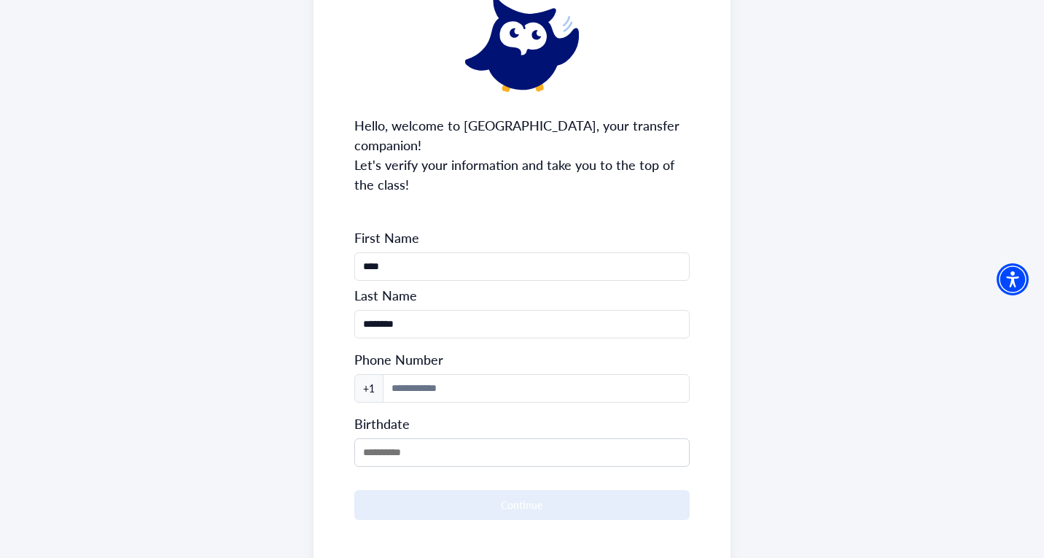
scroll to position [146, 0]
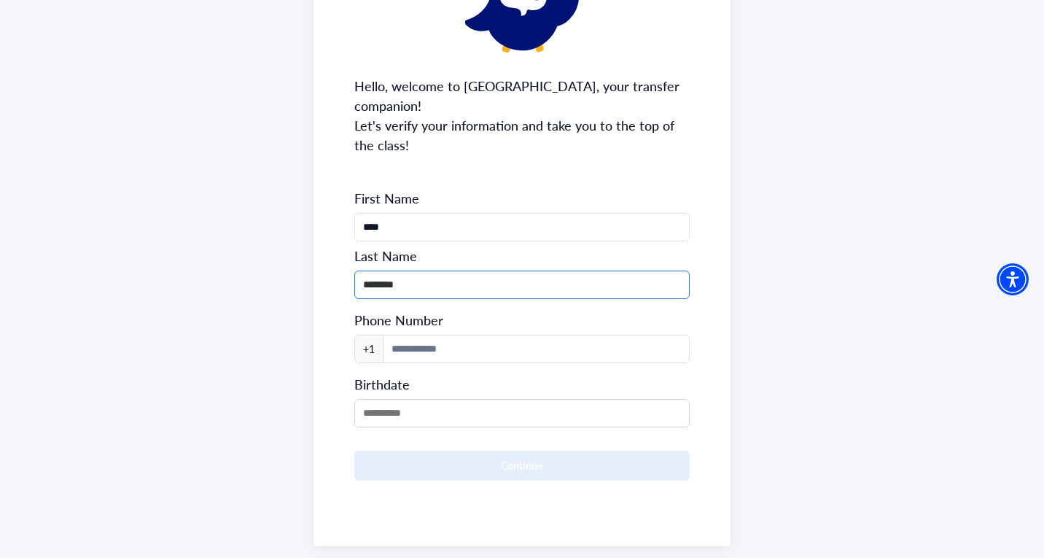
click at [423, 270] on input "********" at bounding box center [522, 284] width 336 height 28
type input "**********"
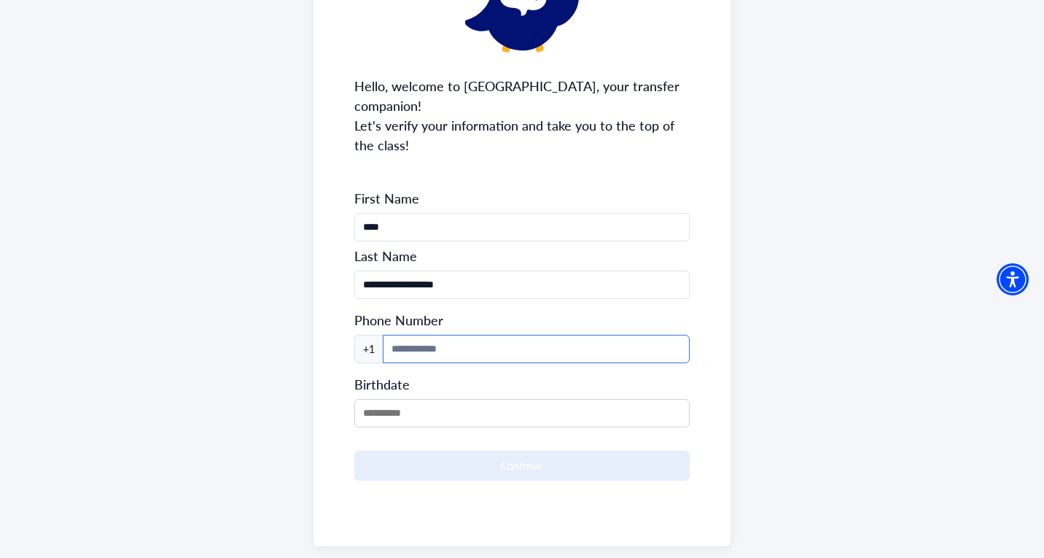
click at [450, 335] on input at bounding box center [537, 349] width 308 height 28
type input "**********"
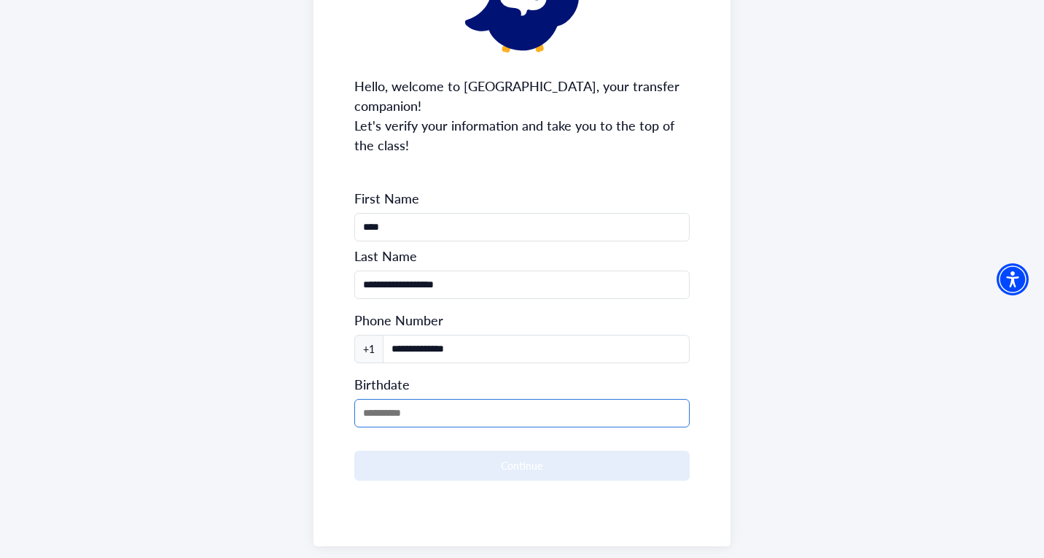
click at [422, 399] on input "MM/DD/YYYY" at bounding box center [522, 413] width 336 height 28
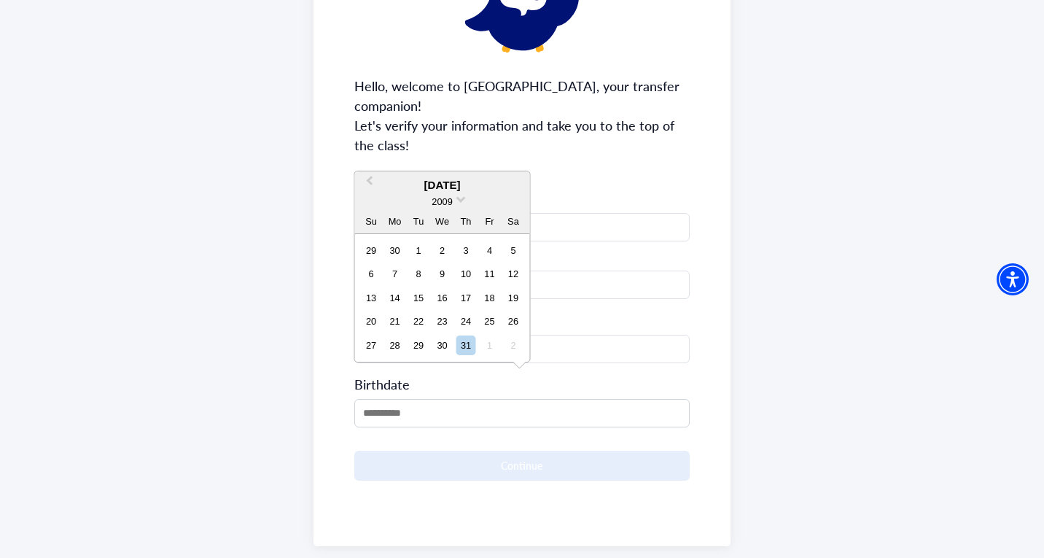
click at [456, 201] on div "2009" at bounding box center [442, 201] width 175 height 15
click at [458, 198] on span at bounding box center [460, 197] width 9 height 9
click at [453, 224] on div "2007" at bounding box center [442, 230] width 86 height 15
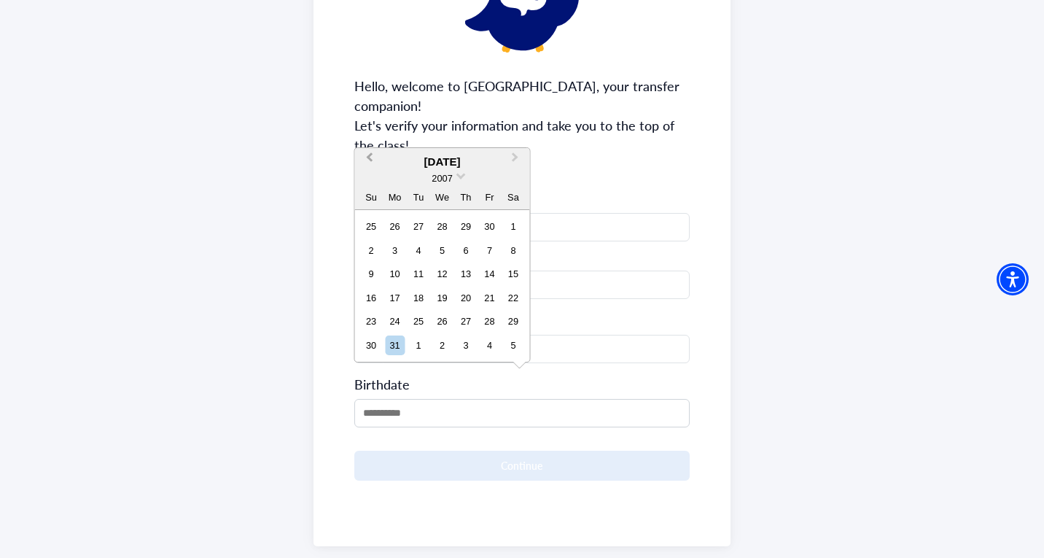
click at [370, 159] on span "Previous Month" at bounding box center [370, 160] width 0 height 22
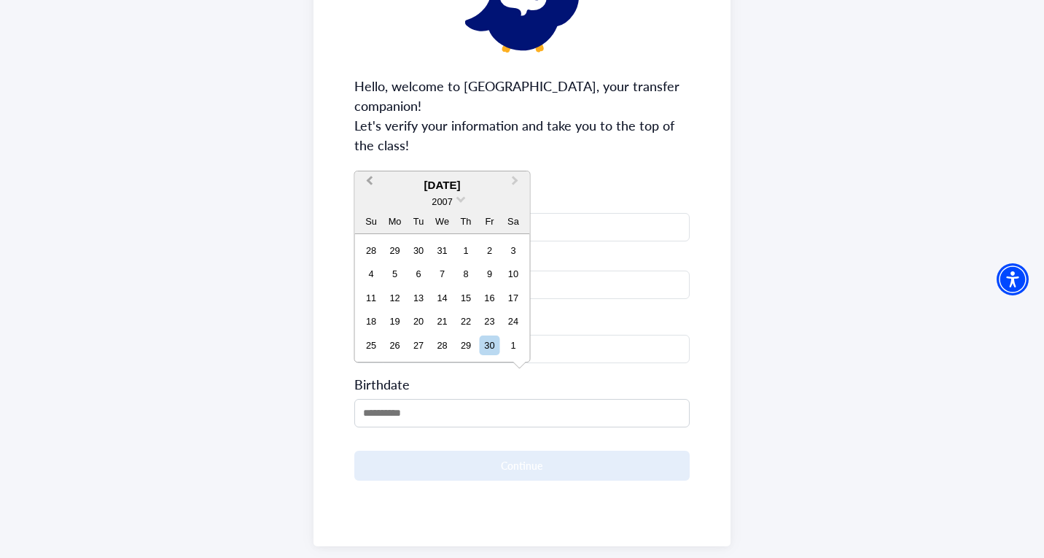
click at [370, 181] on span "Previous Month" at bounding box center [370, 184] width 0 height 22
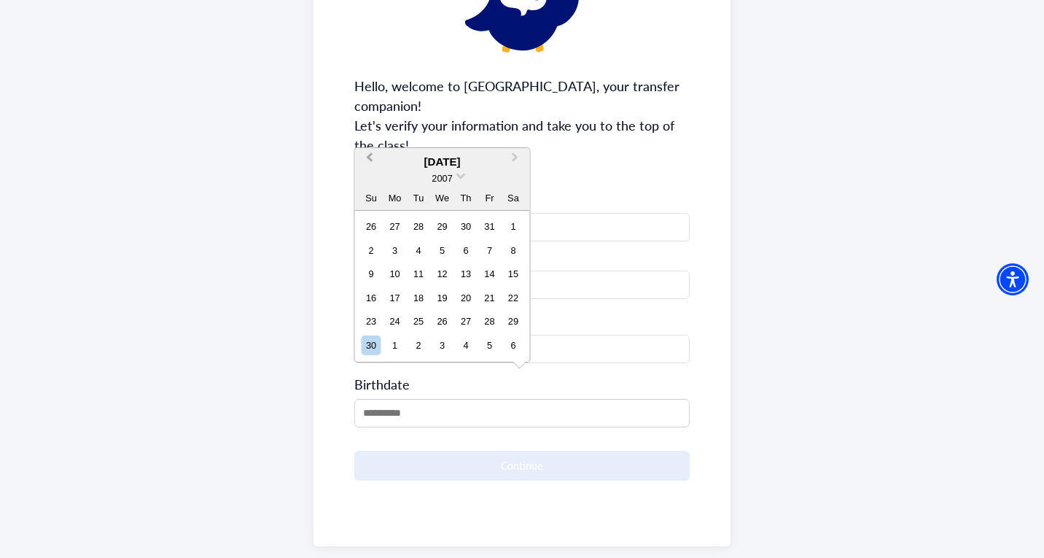
click at [366, 155] on button "Previous Month" at bounding box center [367, 160] width 23 height 23
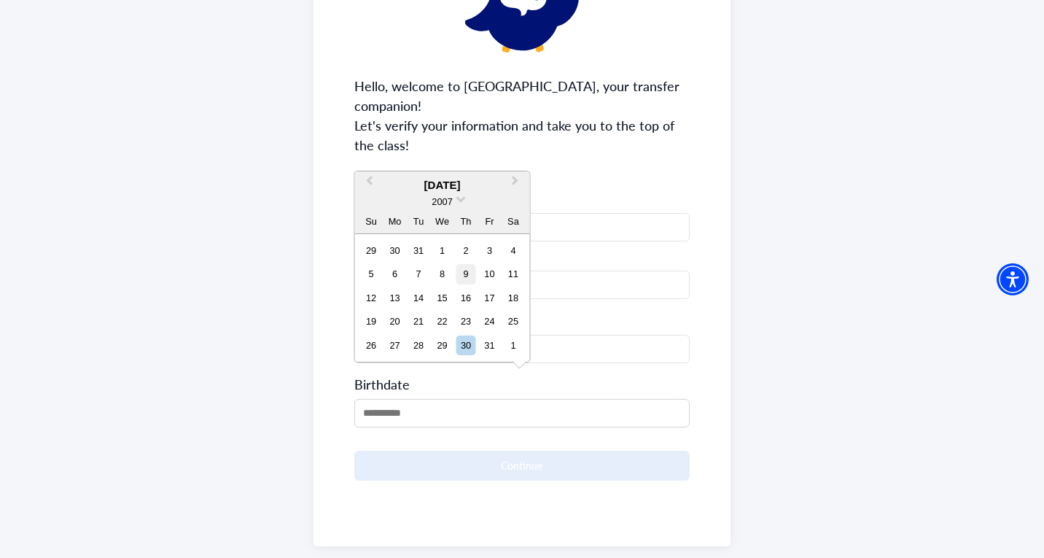
click at [472, 275] on div "9" at bounding box center [466, 274] width 20 height 20
type input "**********"
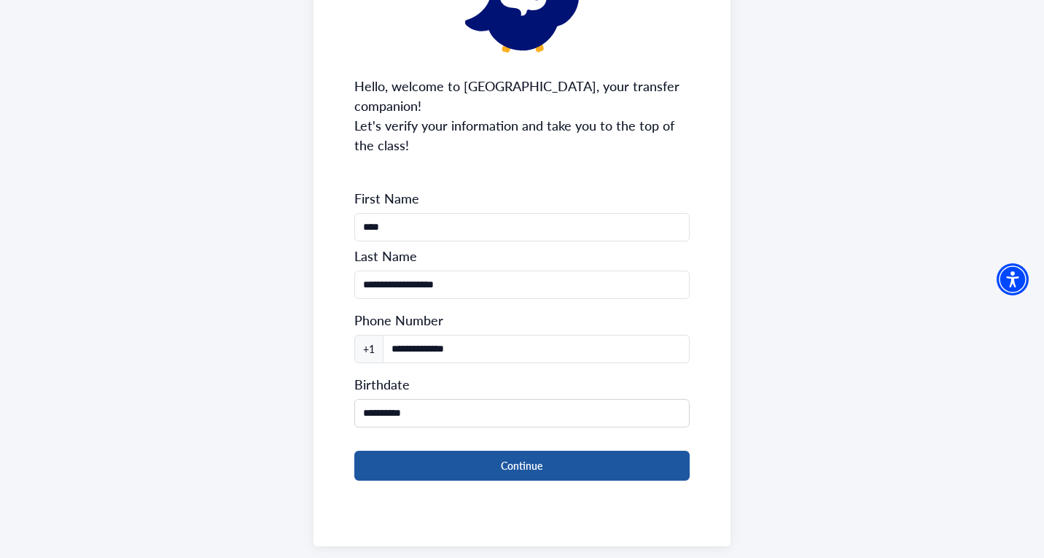
click at [519, 450] on button "Continue" at bounding box center [522, 465] width 336 height 30
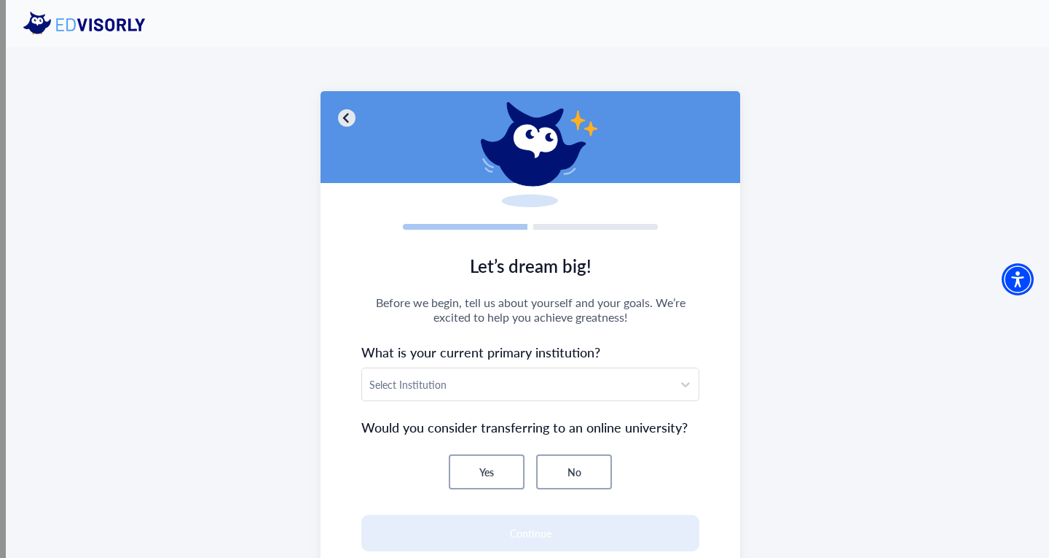
scroll to position [73, 0]
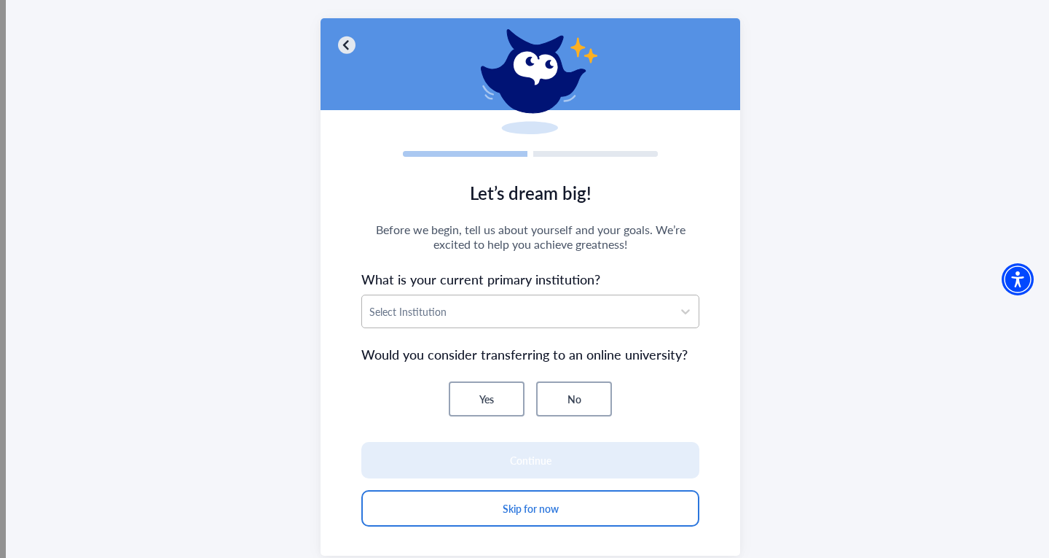
click at [448, 316] on div at bounding box center [518, 311] width 296 height 18
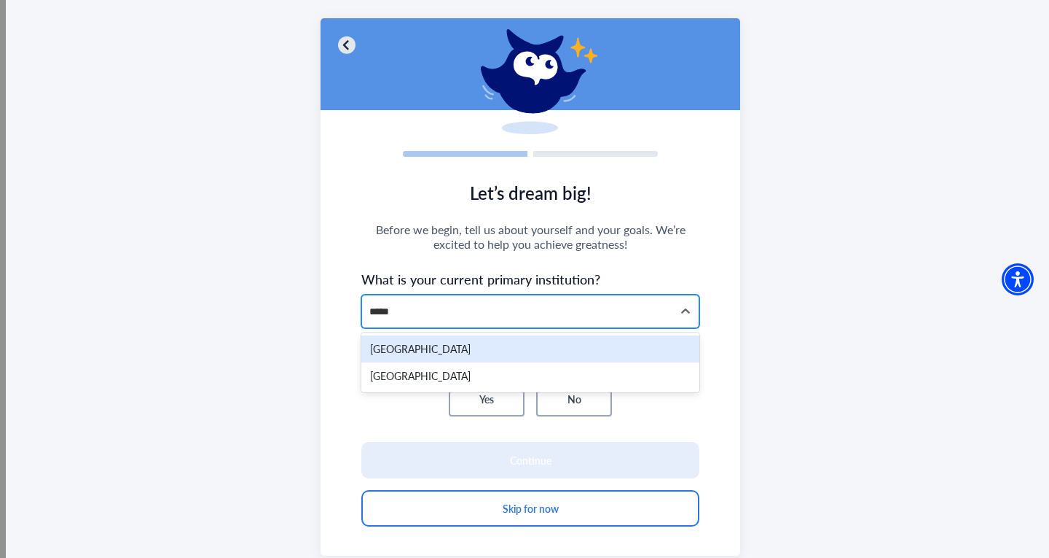
type input "******"
click at [467, 348] on div "[GEOGRAPHIC_DATA]" at bounding box center [530, 348] width 338 height 27
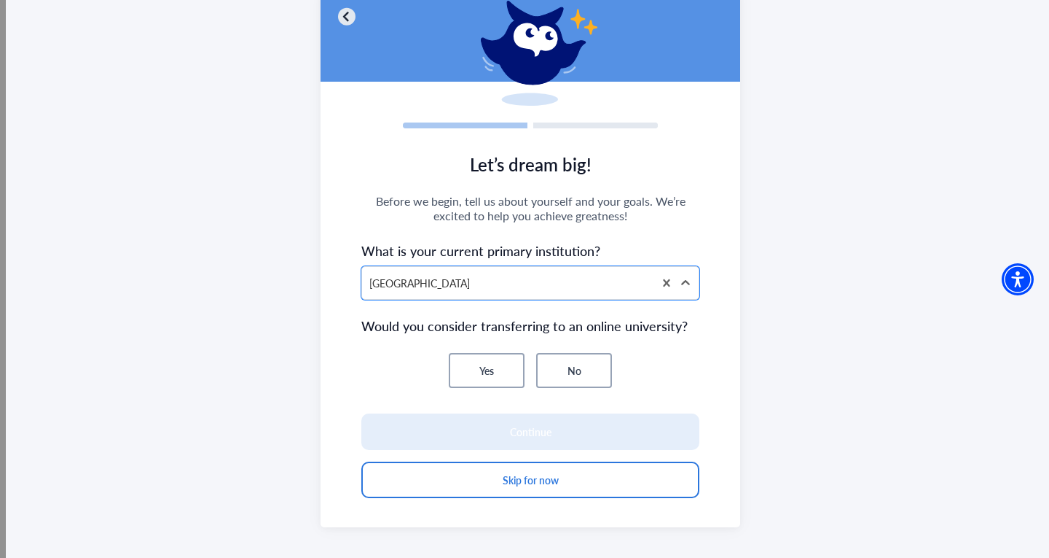
scroll to position [115, 0]
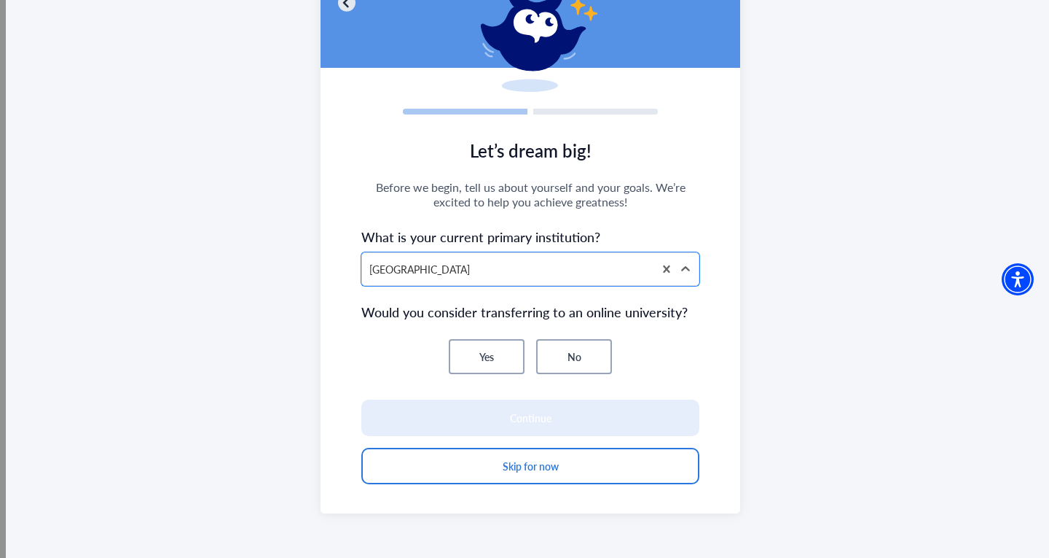
click at [593, 343] on button "No" at bounding box center [574, 356] width 76 height 35
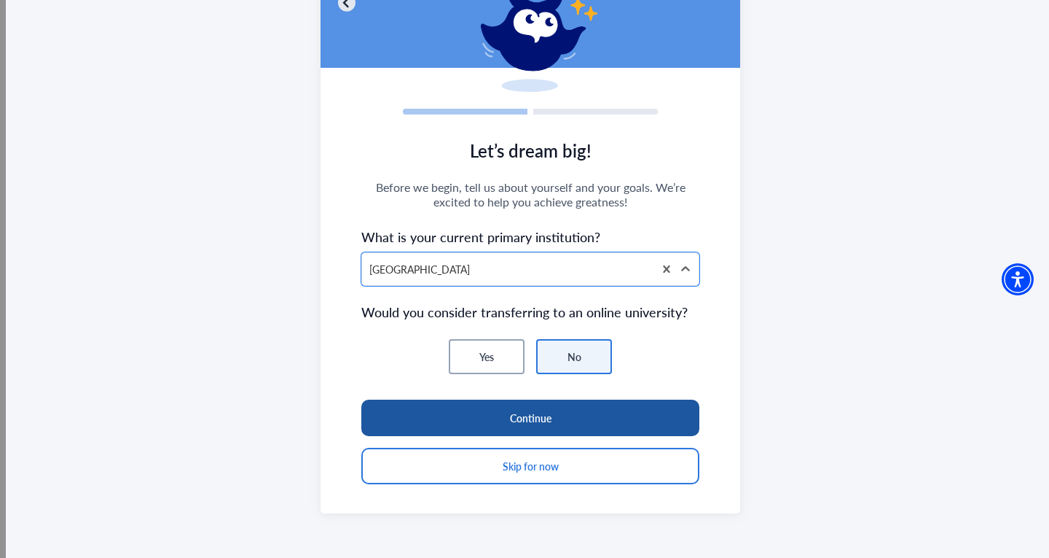
click at [565, 419] on button "Continue" at bounding box center [530, 417] width 338 height 36
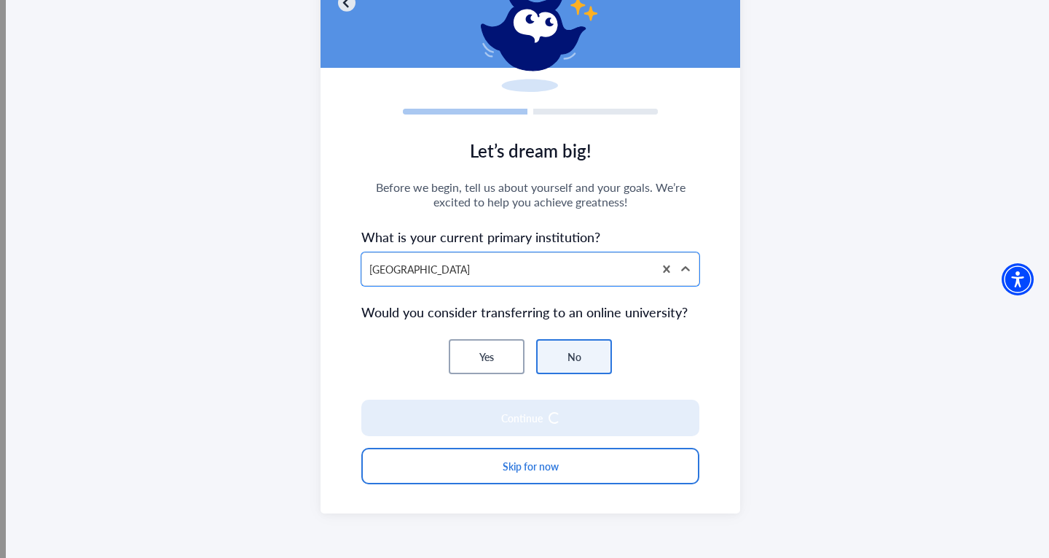
scroll to position [101, 0]
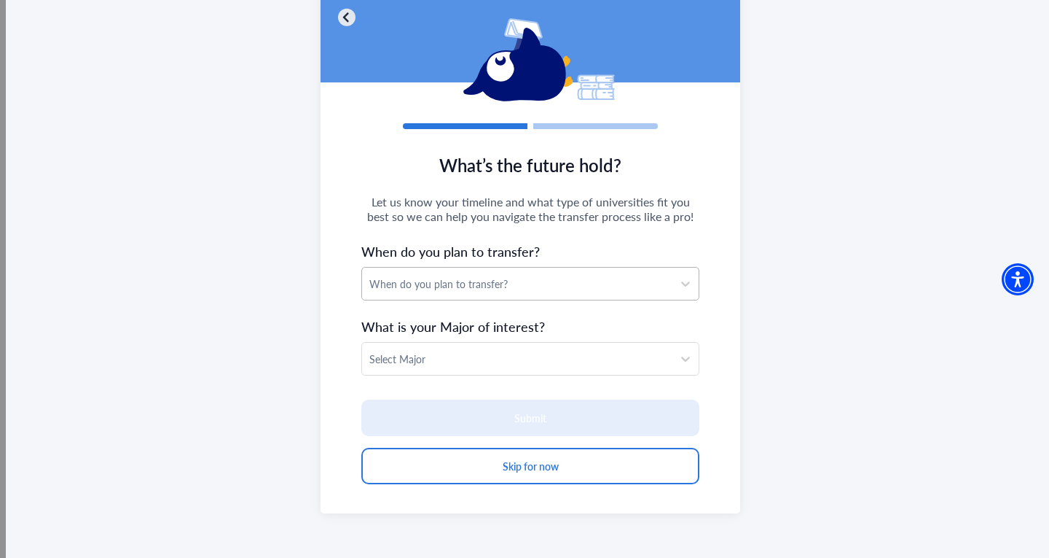
click at [495, 294] on div "When do you plan to transfer?" at bounding box center [517, 283] width 310 height 32
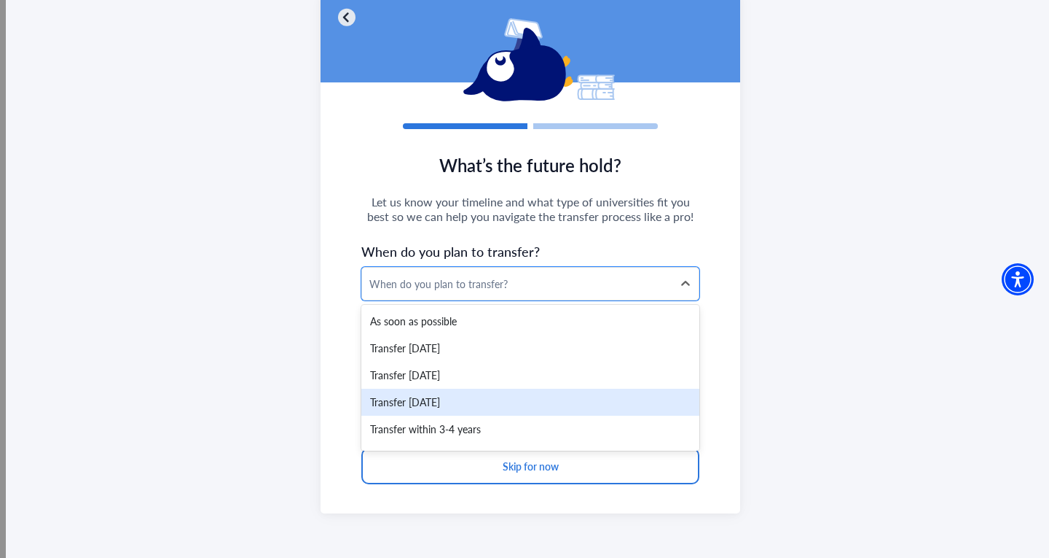
click at [483, 396] on div "Transfer [DATE]" at bounding box center [530, 401] width 338 height 27
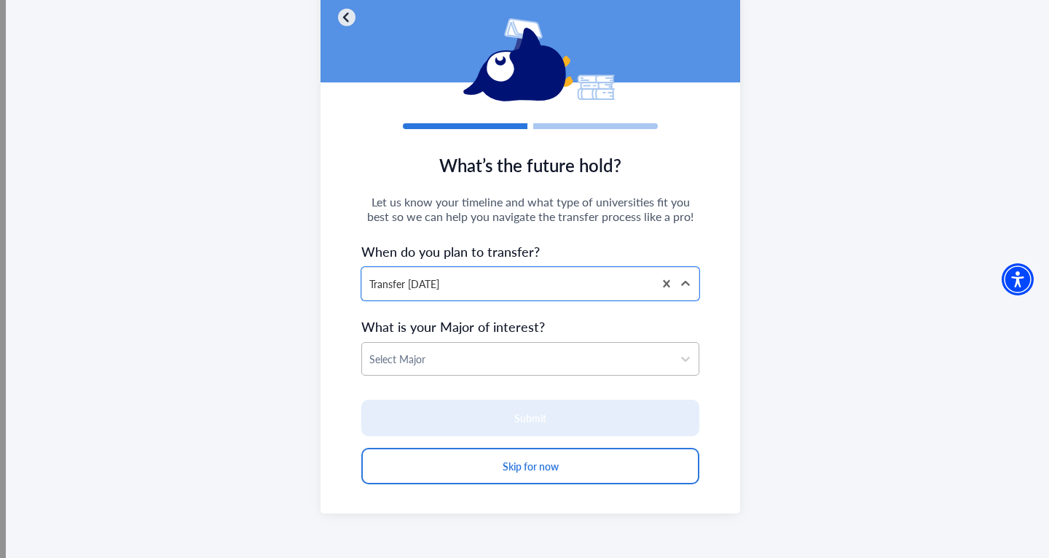
click at [473, 356] on div at bounding box center [518, 359] width 296 height 18
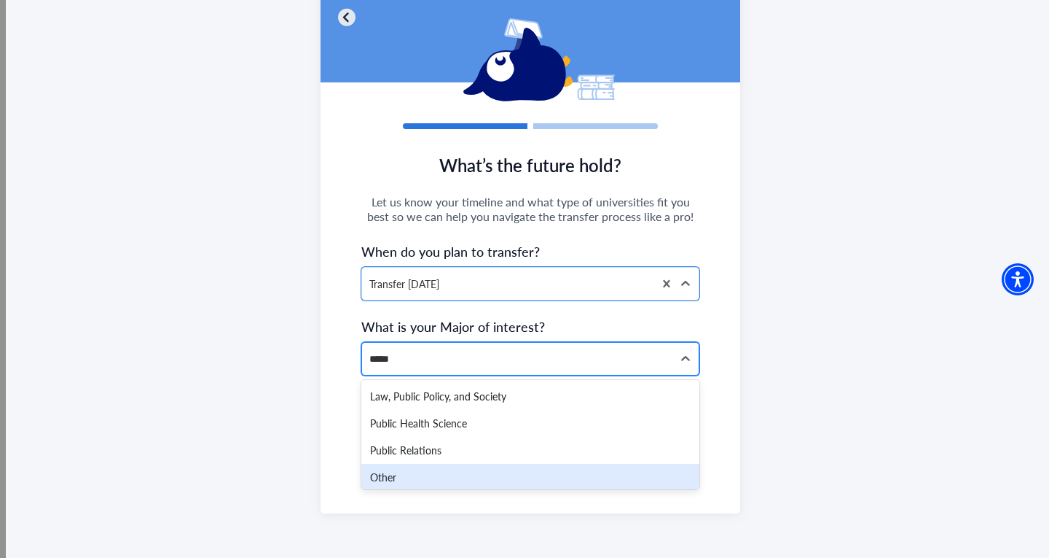
type input "******"
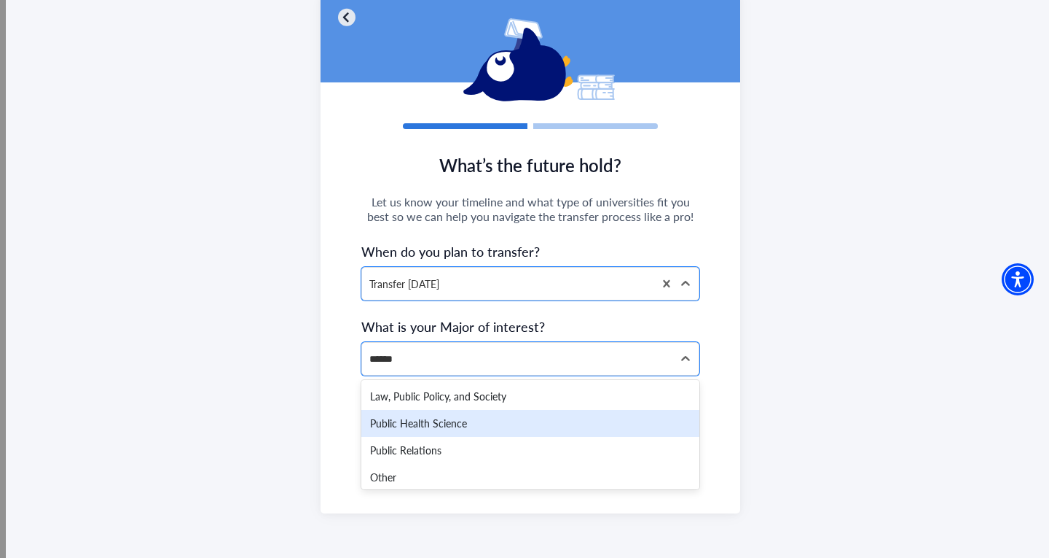
click at [473, 418] on div "Public Health Science" at bounding box center [530, 423] width 338 height 27
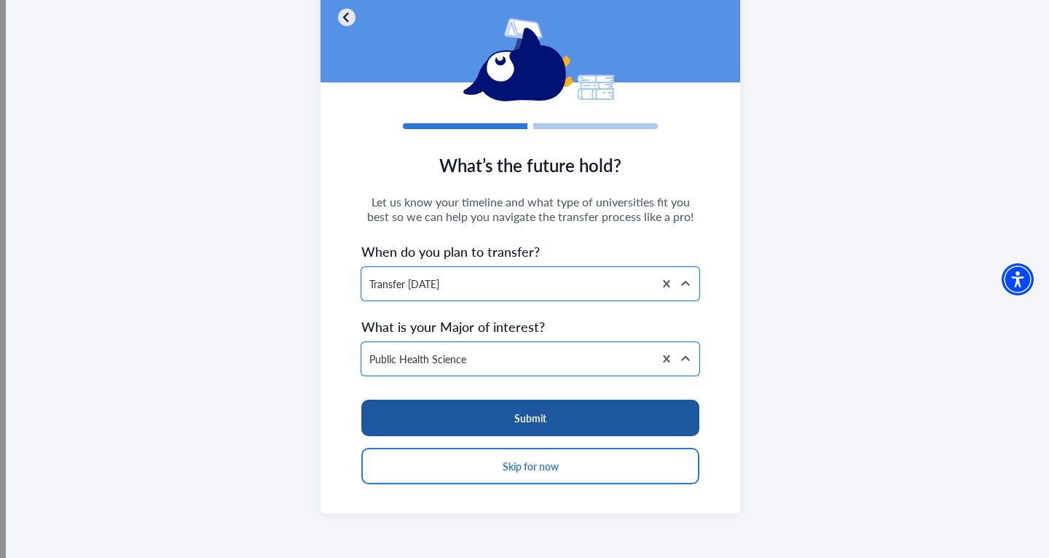
click at [475, 416] on button "Submit" at bounding box center [530, 417] width 338 height 36
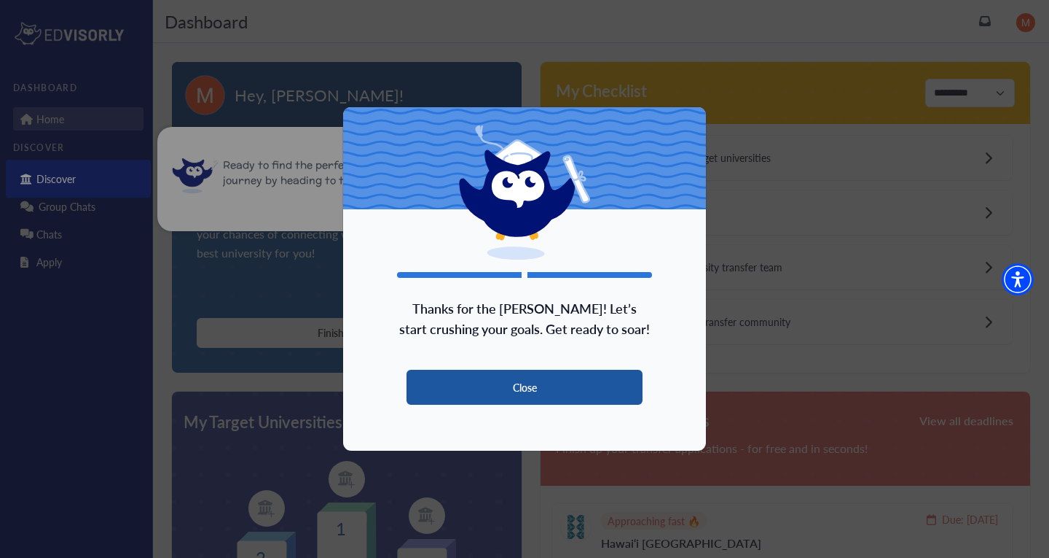
click at [470, 384] on button "Close" at bounding box center [525, 387] width 236 height 35
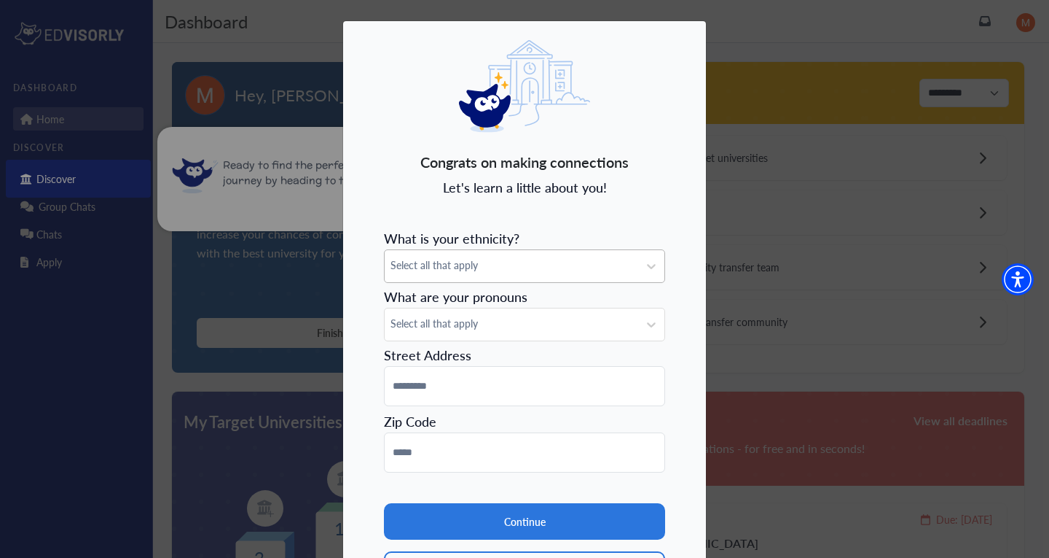
click at [468, 269] on span "Select all that apply" at bounding box center [512, 264] width 242 height 15
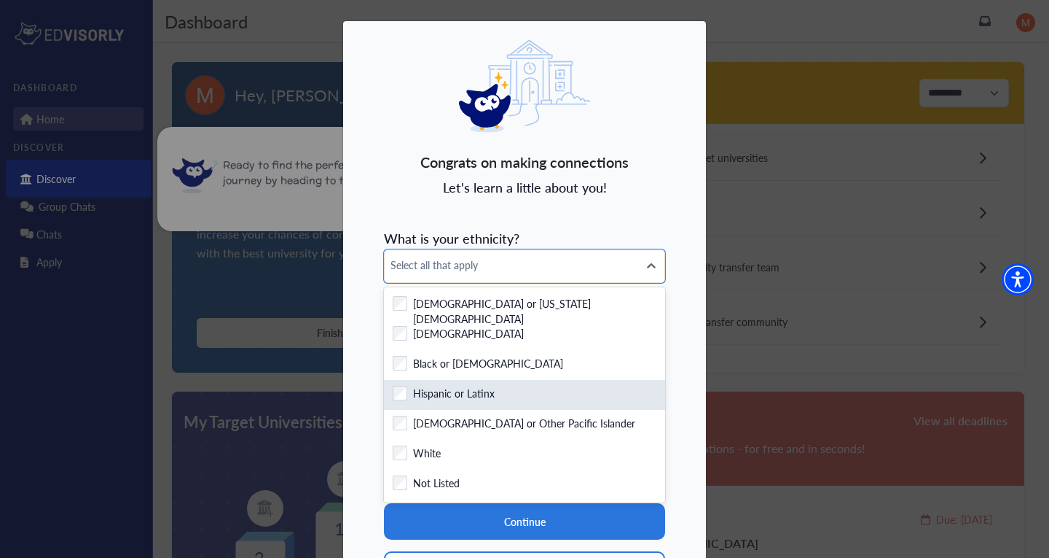
click at [426, 390] on label "Hispanic or Latinx" at bounding box center [454, 395] width 82 height 18
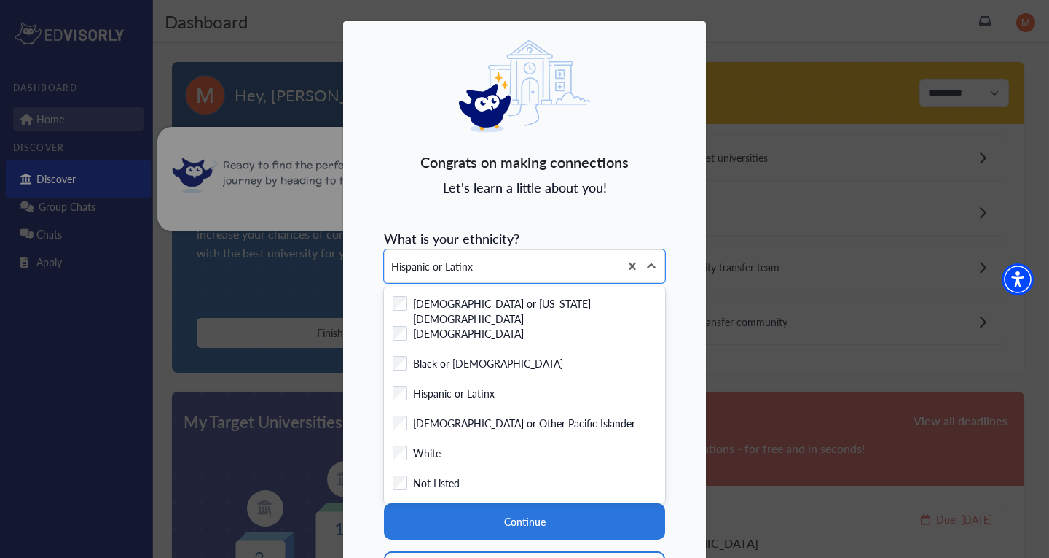
click at [673, 294] on div "Congrats on making connections Let's learn a little about you! What is your eth…" at bounding box center [525, 323] width 364 height 607
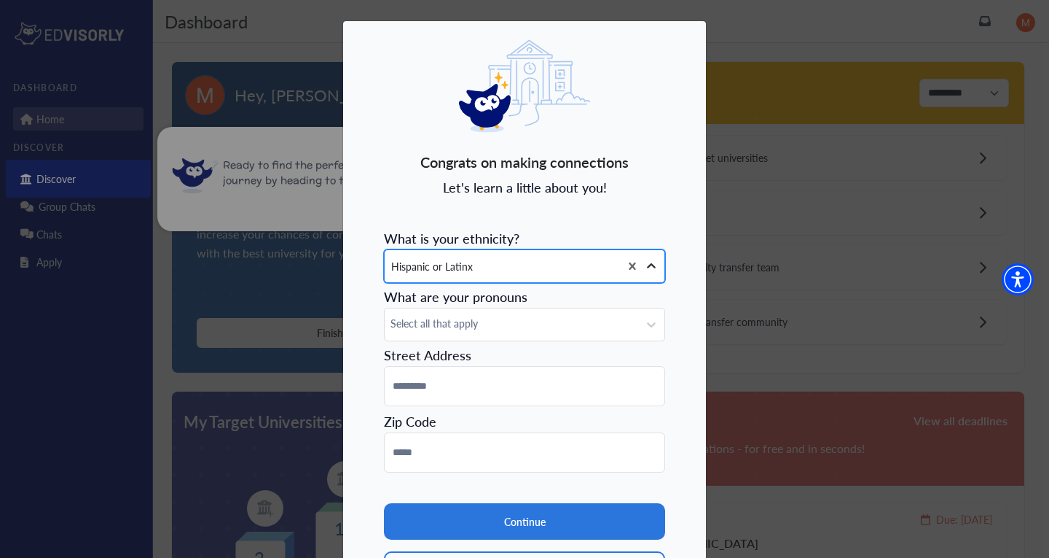
click at [655, 267] on icon at bounding box center [651, 266] width 15 height 15
click at [600, 329] on span "Select all that apply" at bounding box center [512, 323] width 242 height 15
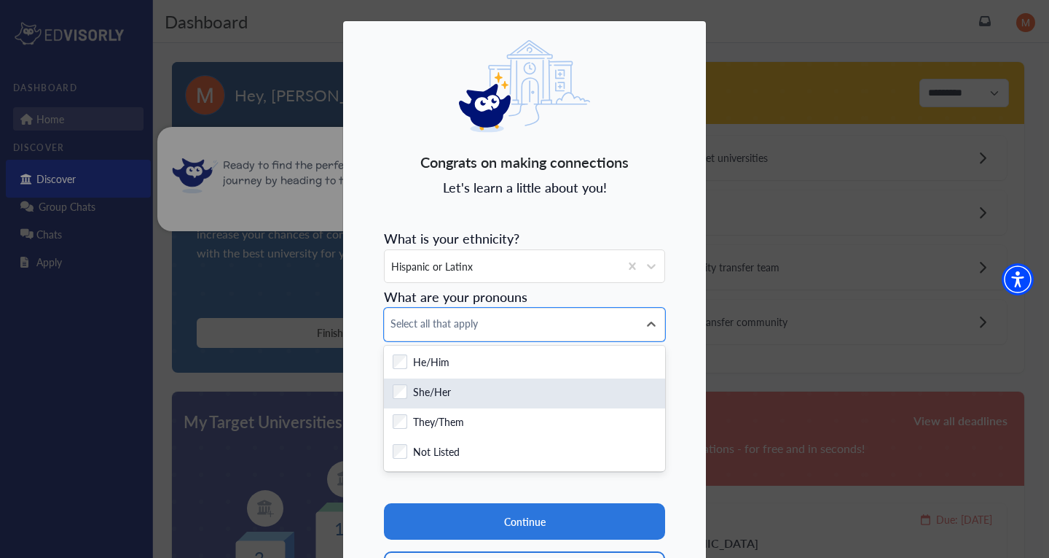
click at [529, 381] on div "Checkbox field She/Her" at bounding box center [524, 393] width 281 height 30
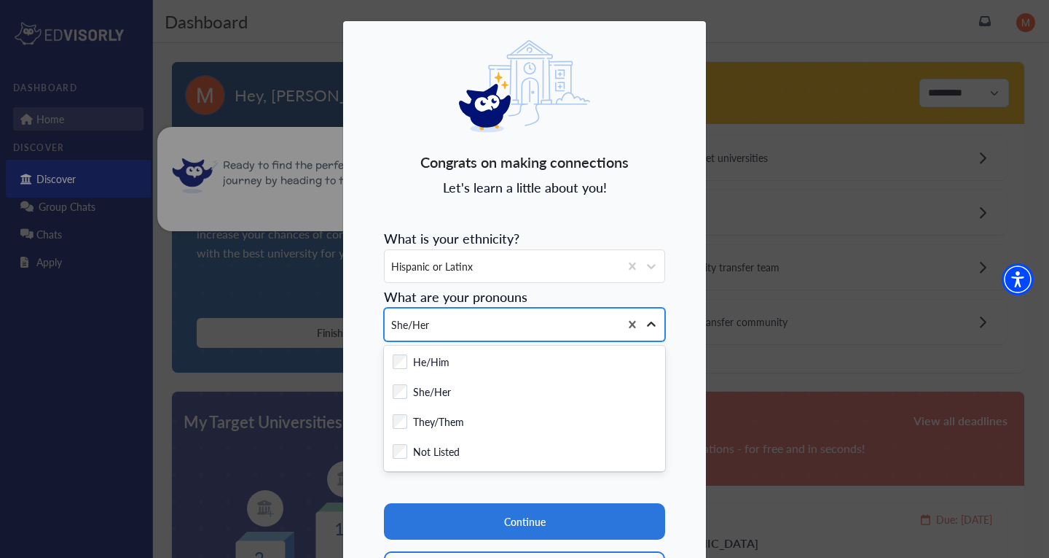
click at [659, 316] on div at bounding box center [651, 324] width 26 height 26
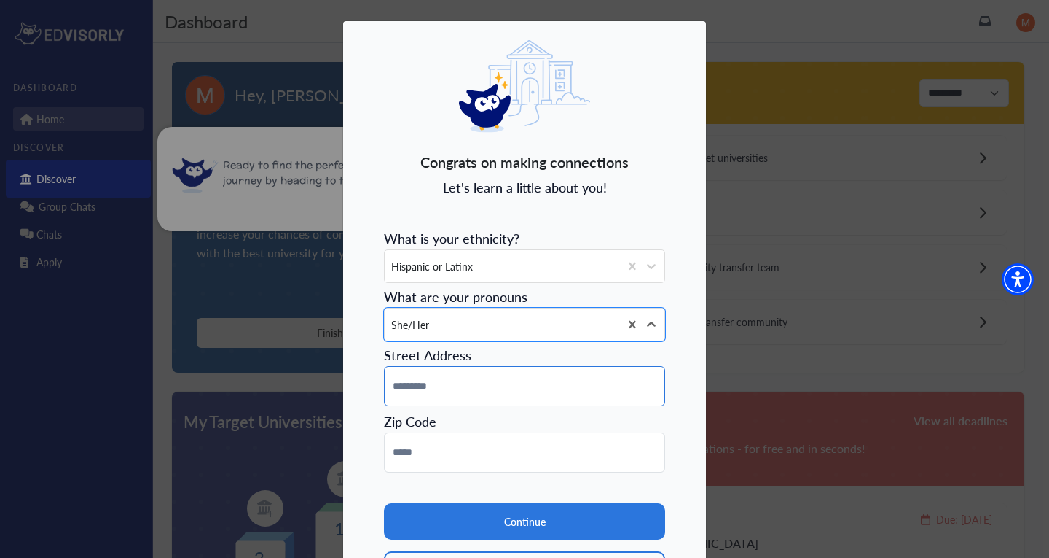
click at [631, 383] on input at bounding box center [524, 386] width 281 height 40
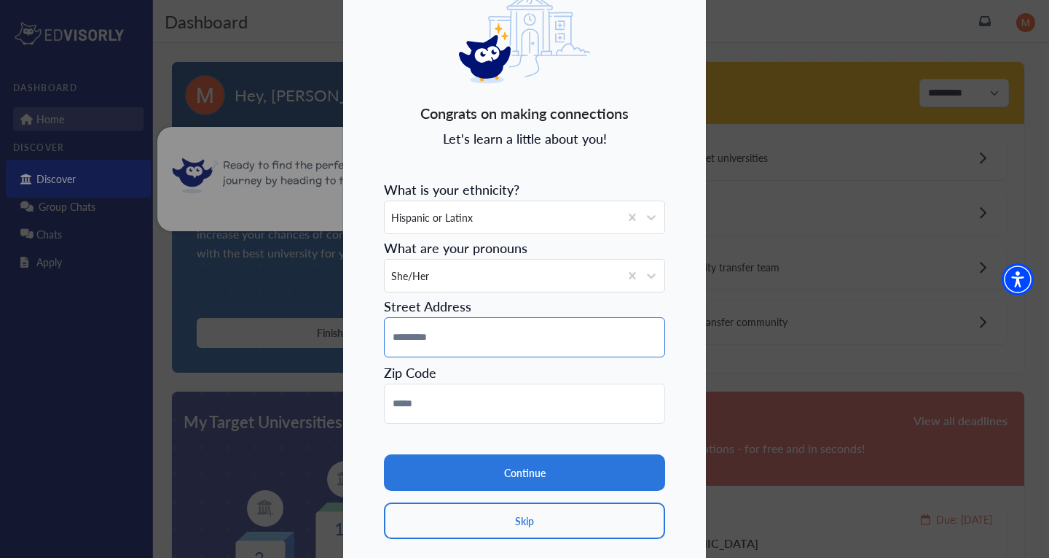
scroll to position [73, 0]
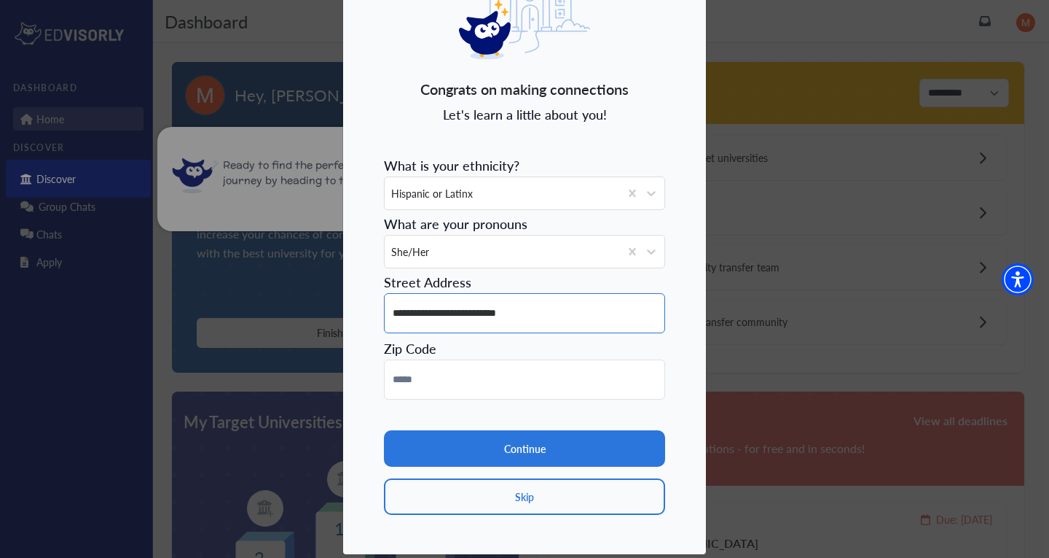
click at [508, 314] on input "**********" at bounding box center [524, 313] width 281 height 40
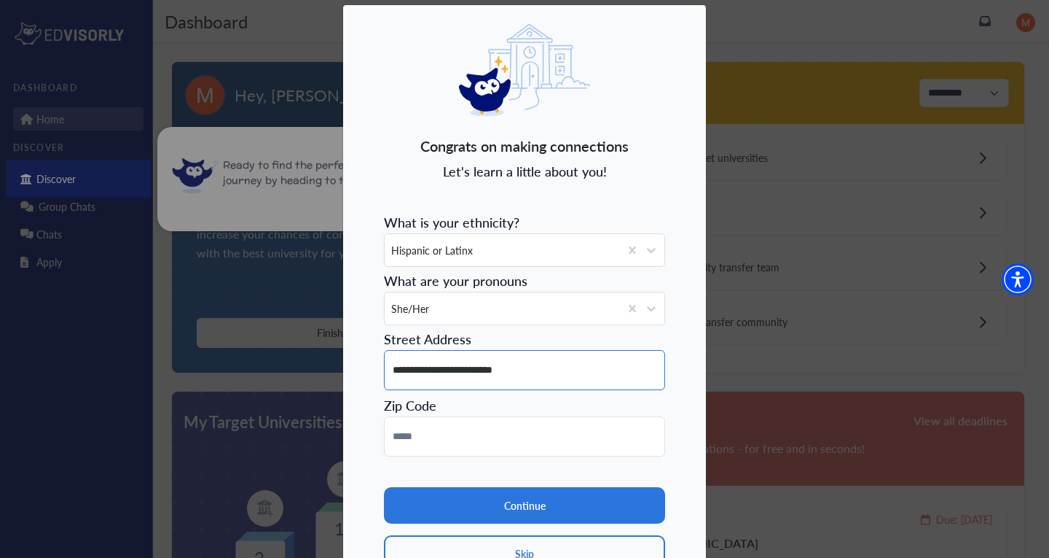
scroll to position [0, 0]
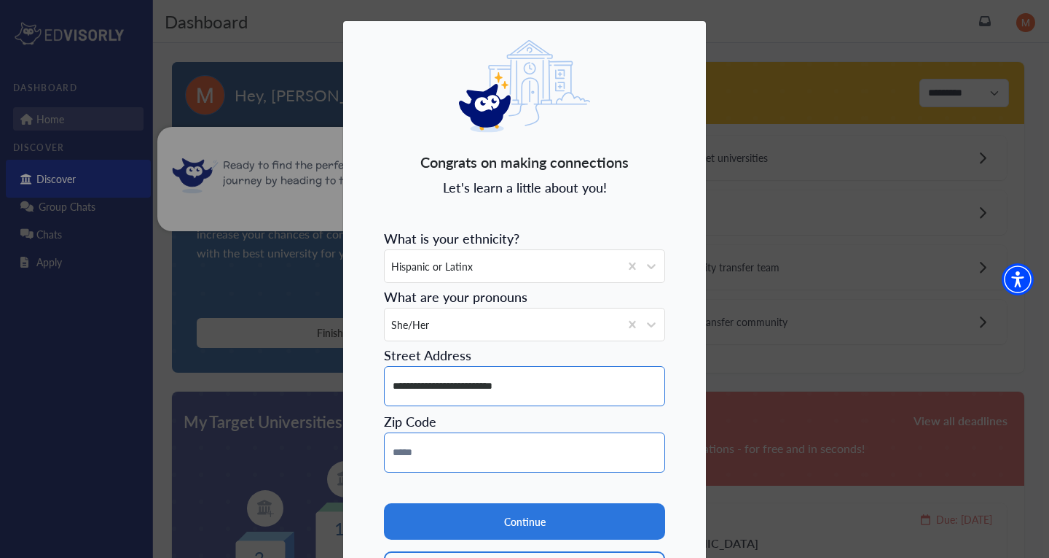
type input "**********"
click at [470, 446] on input at bounding box center [524, 452] width 281 height 40
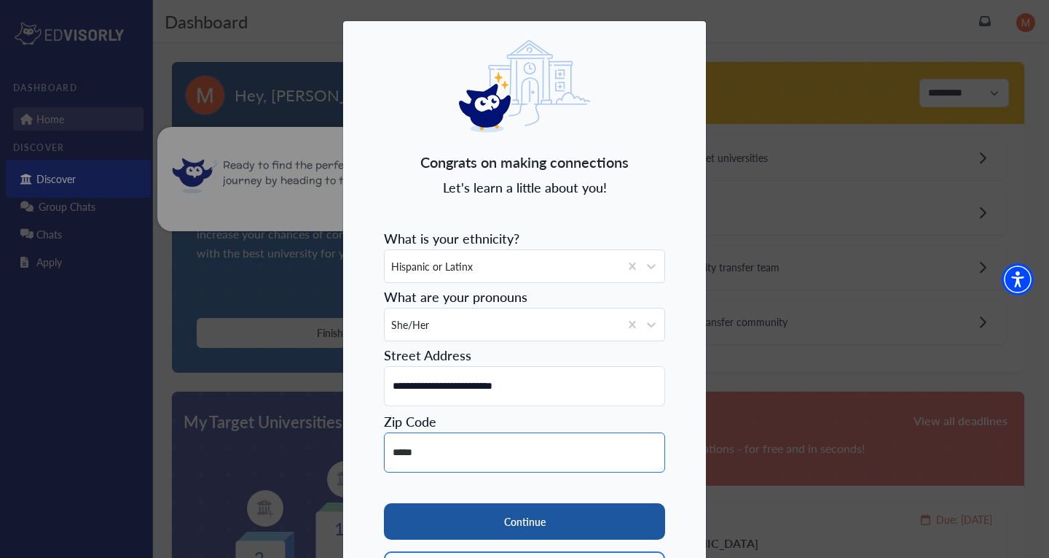
type input "*****"
click at [540, 511] on button "Continue" at bounding box center [524, 521] width 281 height 36
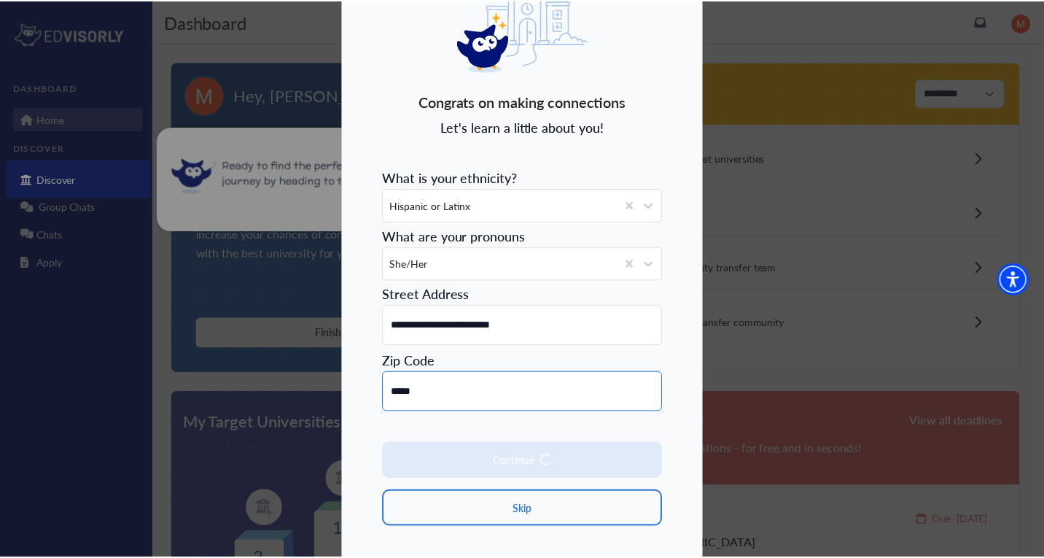
scroll to position [90, 0]
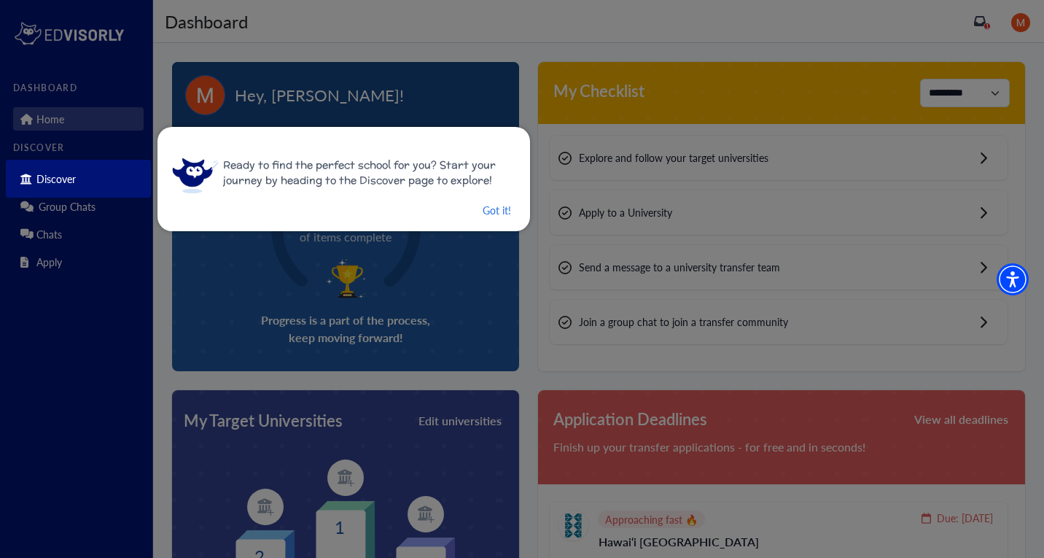
click at [468, 207] on div "Got it!" at bounding box center [342, 210] width 340 height 18
click at [481, 207] on button "Got it!" at bounding box center [496, 210] width 31 height 18
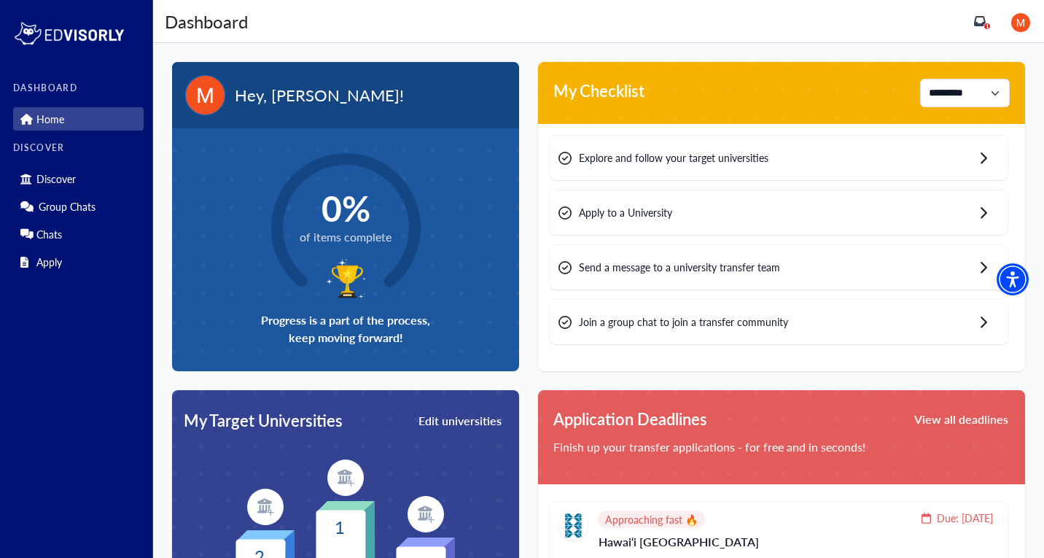
click at [591, 158] on span "Explore and follow your target universities" at bounding box center [673, 157] width 189 height 15
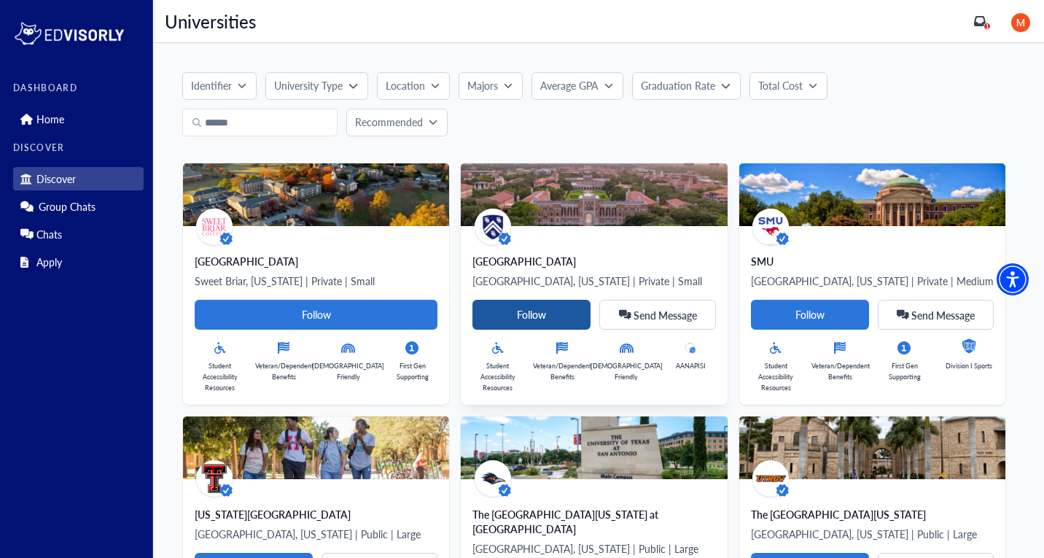
click at [472, 313] on Card-tag "Follow" at bounding box center [531, 315] width 118 height 30
click at [490, 208] on img at bounding box center [594, 194] width 266 height 63
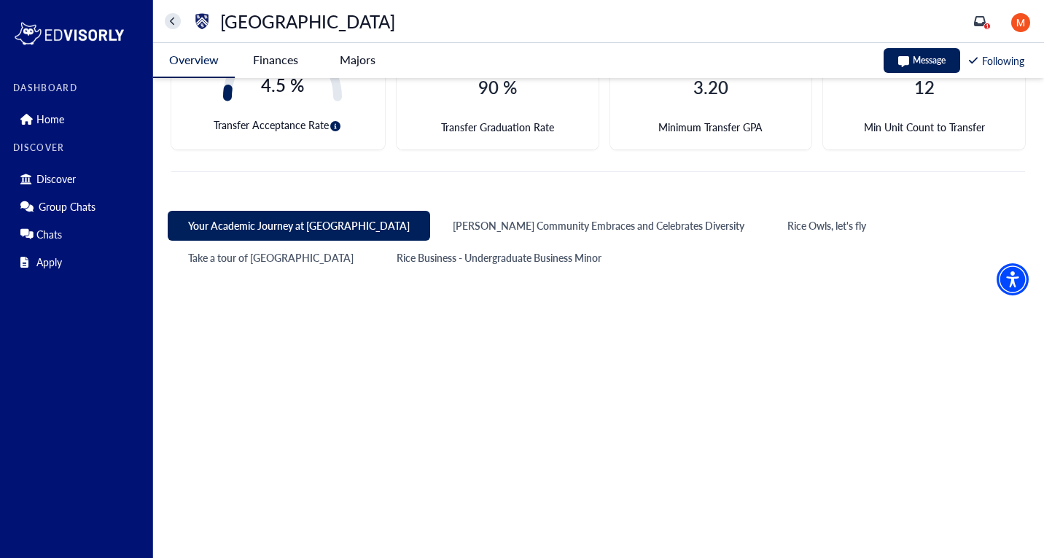
scroll to position [485, 0]
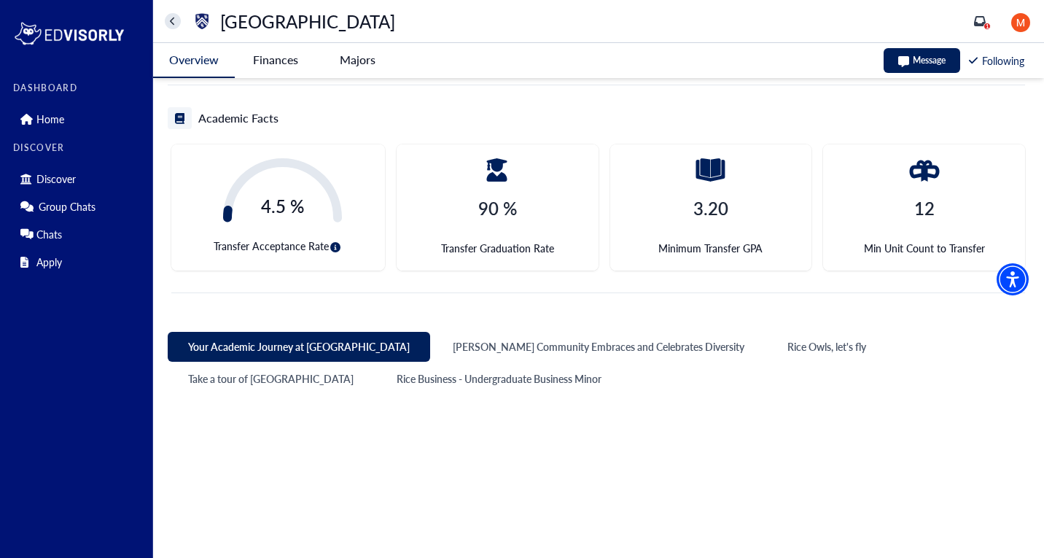
click at [367, 62] on -tag "Majors" at bounding box center [357, 60] width 82 height 34
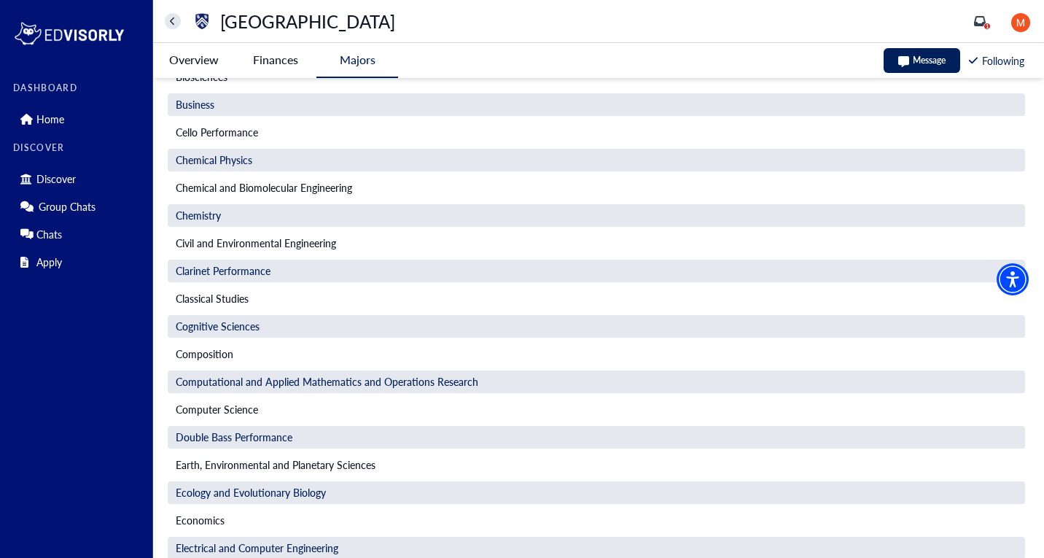
scroll to position [0, 0]
